Goal: Information Seeking & Learning: Learn about a topic

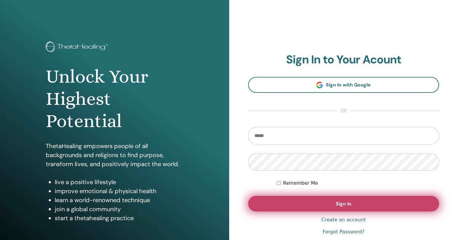
type input "**********"
drag, startPoint x: 331, startPoint y: 201, endPoint x: 334, endPoint y: 199, distance: 3.7
click at [332, 200] on button "Sign In" at bounding box center [343, 204] width 191 height 16
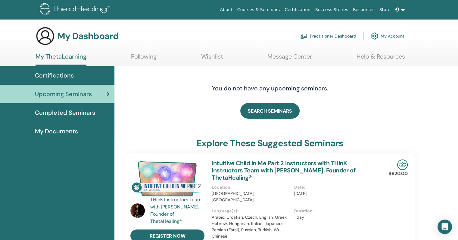
click at [63, 131] on span "My Documents" at bounding box center [56, 131] width 43 height 9
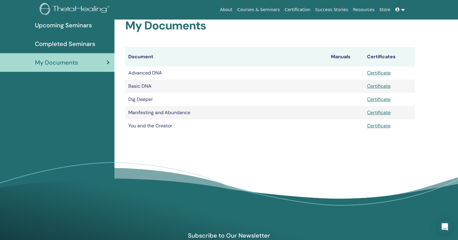
scroll to position [75, 0]
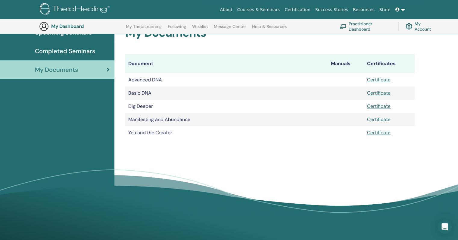
click at [377, 119] on link "Certificate" at bounding box center [378, 119] width 23 height 6
click at [54, 54] on span "Completed Seminars" at bounding box center [65, 51] width 60 height 9
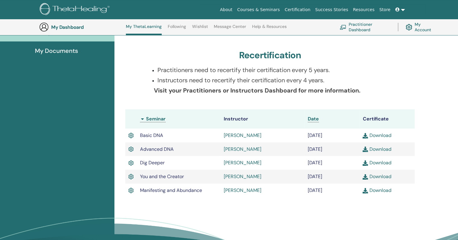
scroll to position [106, 0]
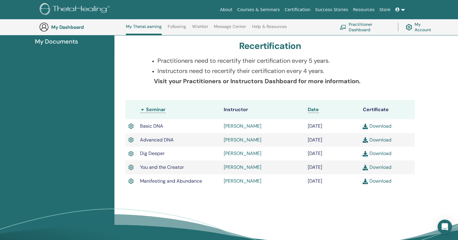
click at [383, 185] on td "Download" at bounding box center [386, 181] width 55 height 14
click at [384, 182] on link "Download" at bounding box center [376, 181] width 29 height 6
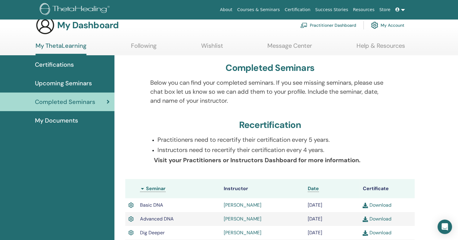
scroll to position [0, 0]
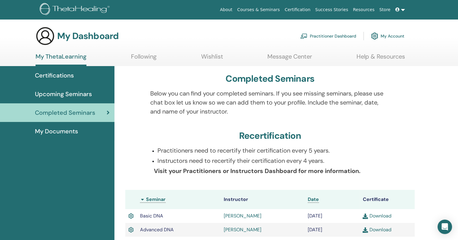
click at [69, 72] on span "Certifications" at bounding box center [54, 75] width 39 height 9
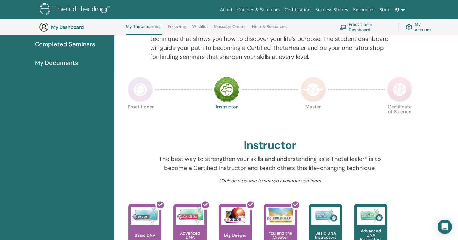
scroll to position [72, 0]
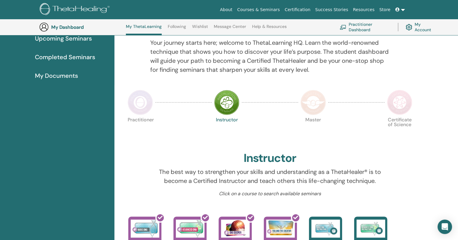
click at [171, 23] on div "My Dashboard My ThetaLearning Following Wishlist Message Center Help & Resource…" at bounding box center [233, 27] width 388 height 16
click at [174, 29] on link "Following" at bounding box center [177, 29] width 18 height 10
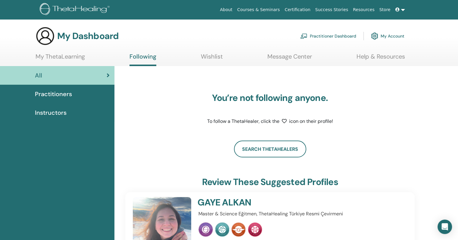
click at [52, 91] on span "Practitioners" at bounding box center [53, 94] width 37 height 9
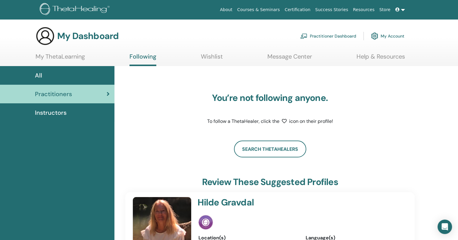
click at [69, 116] on div "Instructors" at bounding box center [57, 112] width 105 height 9
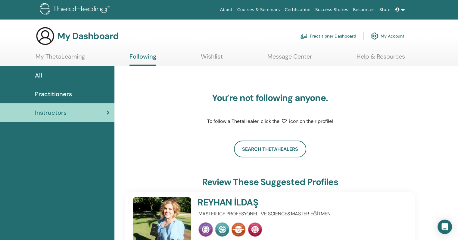
click at [56, 61] on link "My ThetaLearning" at bounding box center [60, 59] width 49 height 12
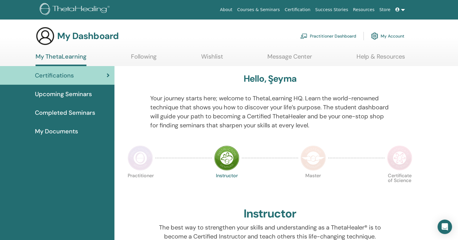
click at [402, 9] on link at bounding box center [400, 9] width 14 height 11
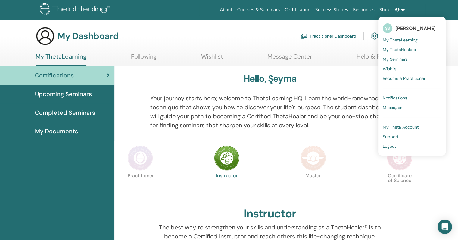
click at [411, 80] on span "Become a Practitioner" at bounding box center [403, 78] width 43 height 5
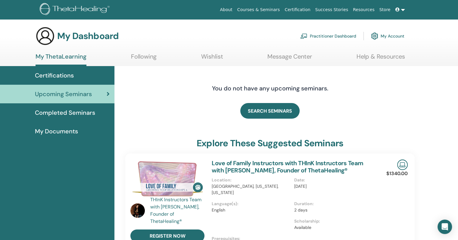
click at [74, 112] on span "Completed Seminars" at bounding box center [65, 112] width 60 height 9
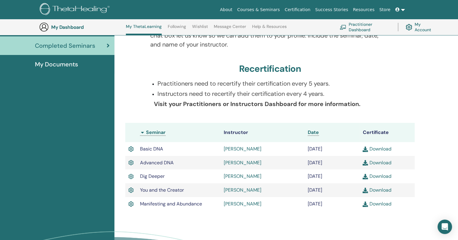
scroll to position [46, 0]
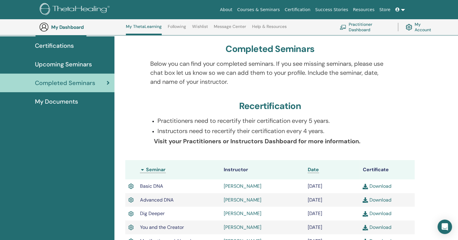
click at [59, 99] on span "My Documents" at bounding box center [56, 101] width 43 height 9
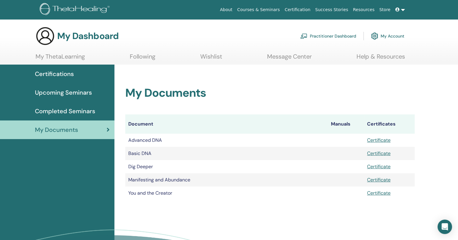
click at [59, 74] on span "Certifications" at bounding box center [54, 73] width 39 height 9
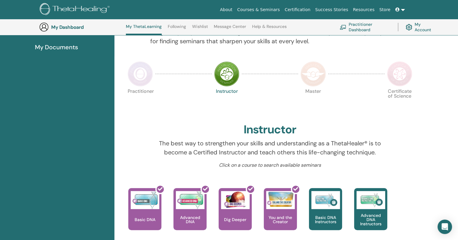
scroll to position [46, 0]
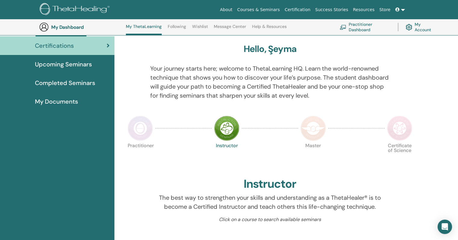
click at [53, 103] on span "My Documents" at bounding box center [56, 101] width 43 height 9
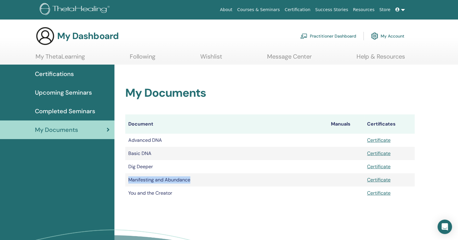
drag, startPoint x: 128, startPoint y: 180, endPoint x: 202, endPoint y: 185, distance: 74.8
click at [202, 185] on td "Manifesting and Abundance" at bounding box center [226, 180] width 202 height 13
copy td "Manifesting and Abundance"
click at [340, 124] on th "Manuals" at bounding box center [346, 124] width 36 height 19
click at [79, 108] on span "Completed Seminars" at bounding box center [65, 111] width 60 height 9
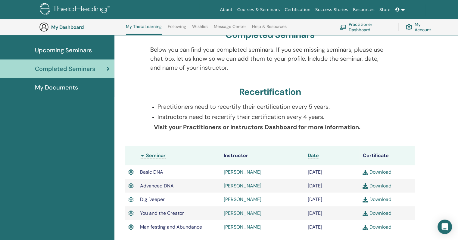
scroll to position [106, 0]
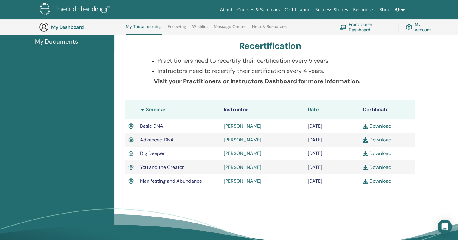
click at [130, 125] on img at bounding box center [130, 126] width 5 height 8
click at [160, 128] on span "Basic DNA" at bounding box center [151, 126] width 23 height 6
click at [129, 142] on img at bounding box center [130, 140] width 5 height 8
drag, startPoint x: 130, startPoint y: 155, endPoint x: 128, endPoint y: 164, distance: 9.2
click at [130, 155] on img at bounding box center [130, 154] width 5 height 8
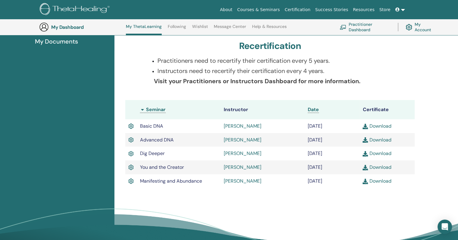
click at [130, 169] on img at bounding box center [130, 168] width 5 height 8
click at [133, 182] on img at bounding box center [130, 182] width 5 height 8
click at [229, 125] on link "[PERSON_NAME]" at bounding box center [243, 126] width 38 height 6
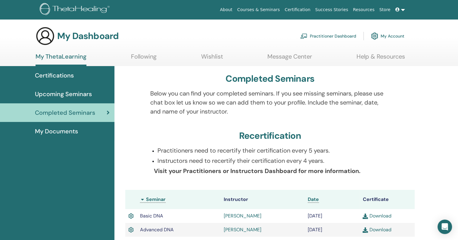
click at [287, 54] on link "Message Center" at bounding box center [289, 59] width 45 height 12
